Goal: Use online tool/utility: Utilize a website feature to perform a specific function

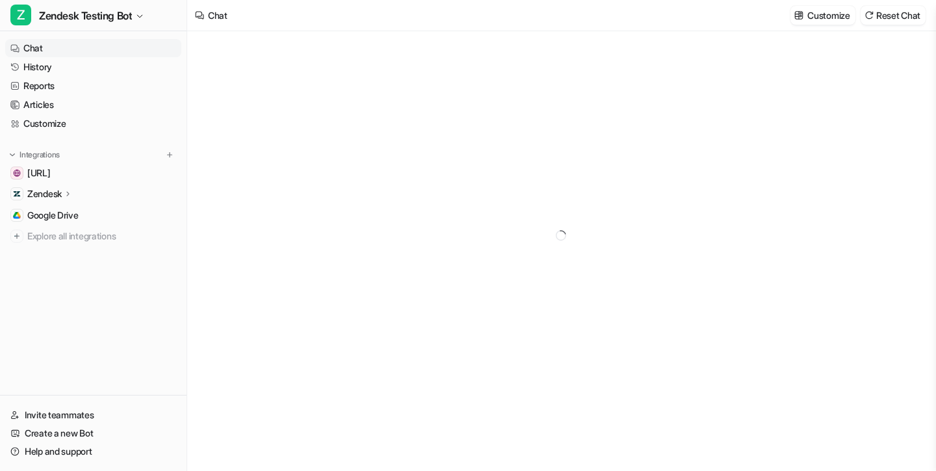
type textarea "**********"
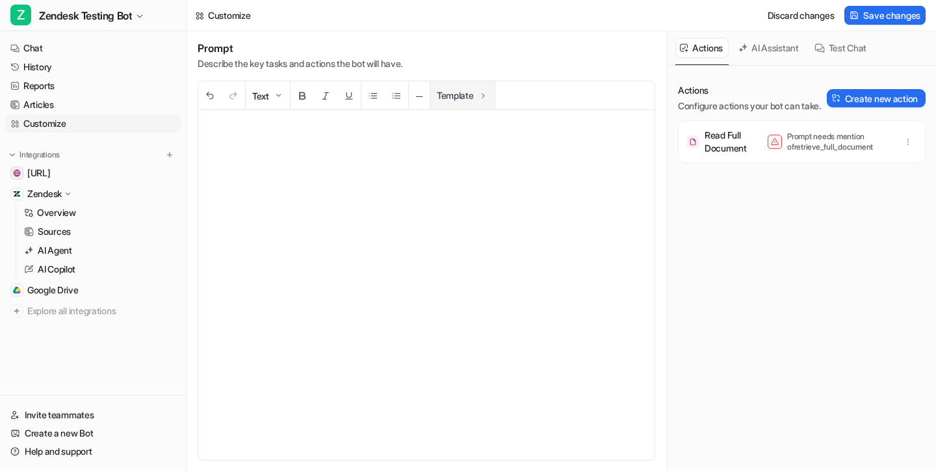
click at [456, 95] on button "Template" at bounding box center [462, 95] width 64 height 28
click at [521, 59] on div "Prompt Describe the key tasks and actions the bot will have." at bounding box center [427, 56] width 458 height 29
click at [477, 88] on button "Template" at bounding box center [462, 95] width 64 height 28
click at [495, 101] on button "Template" at bounding box center [462, 95] width 64 height 28
click at [497, 58] on div "Prompt Describe the key tasks and actions the bot will have." at bounding box center [427, 56] width 458 height 29
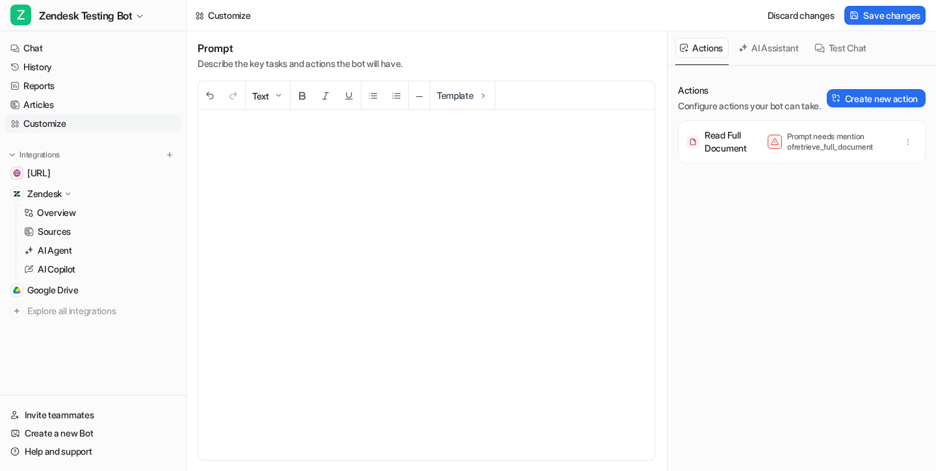
click at [457, 103] on button "Template" at bounding box center [462, 95] width 64 height 28
click at [436, 145] on p at bounding box center [427, 285] width 436 height 324
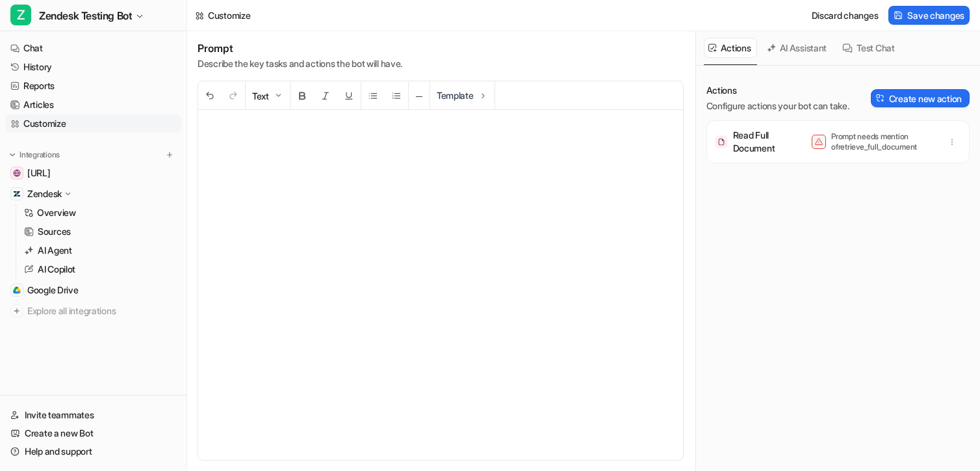
click at [447, 190] on p at bounding box center [441, 285] width 464 height 324
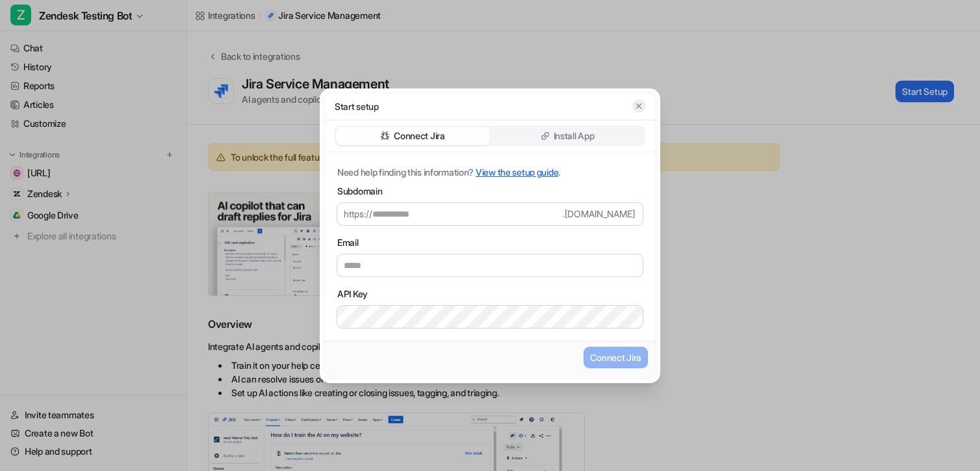
click at [638, 101] on icon "button" at bounding box center [639, 105] width 9 height 9
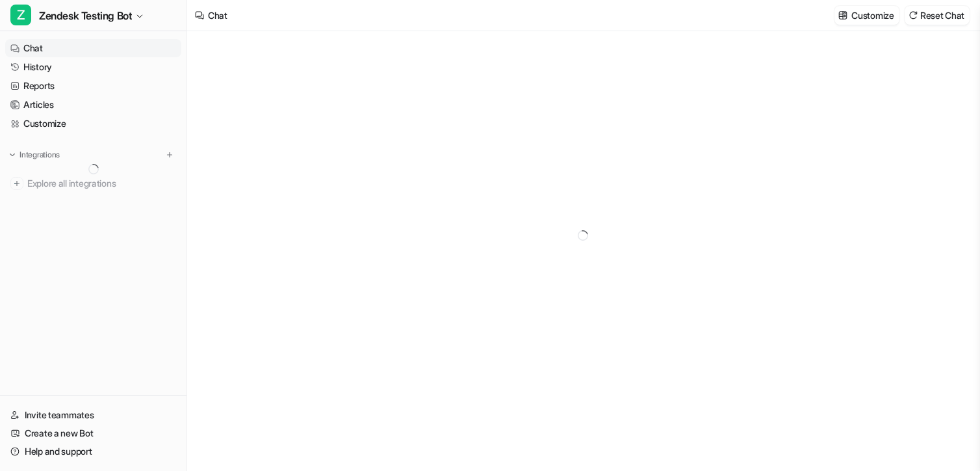
type textarea "**********"
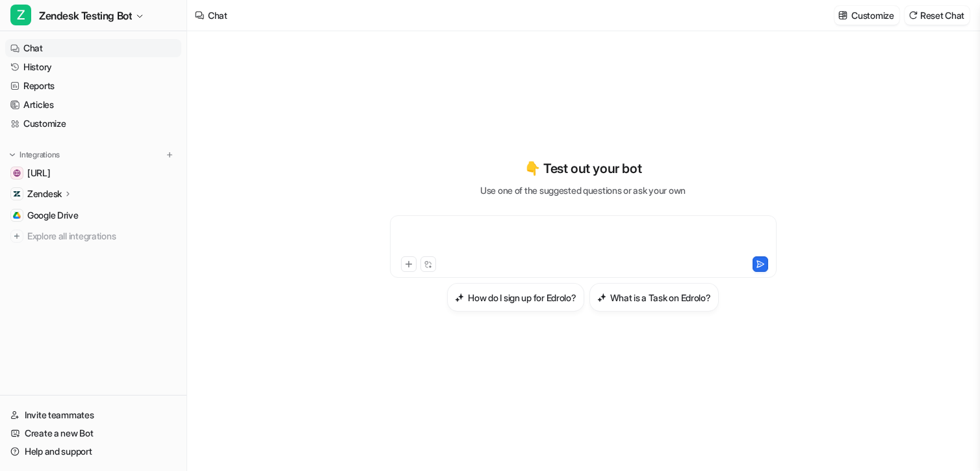
click at [464, 237] on div at bounding box center [583, 239] width 380 height 30
